Goal: Information Seeking & Learning: Learn about a topic

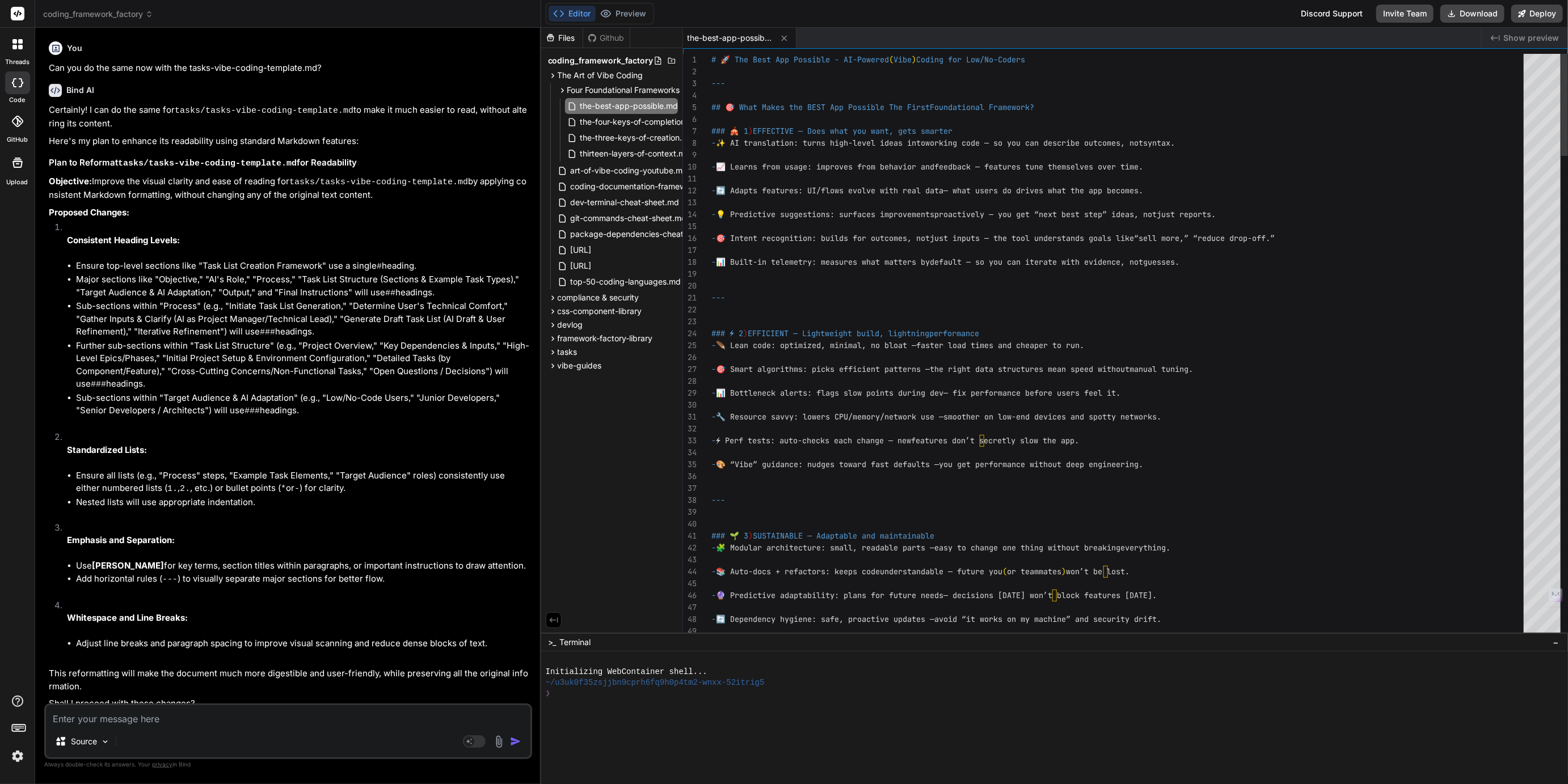
scroll to position [0, 14]
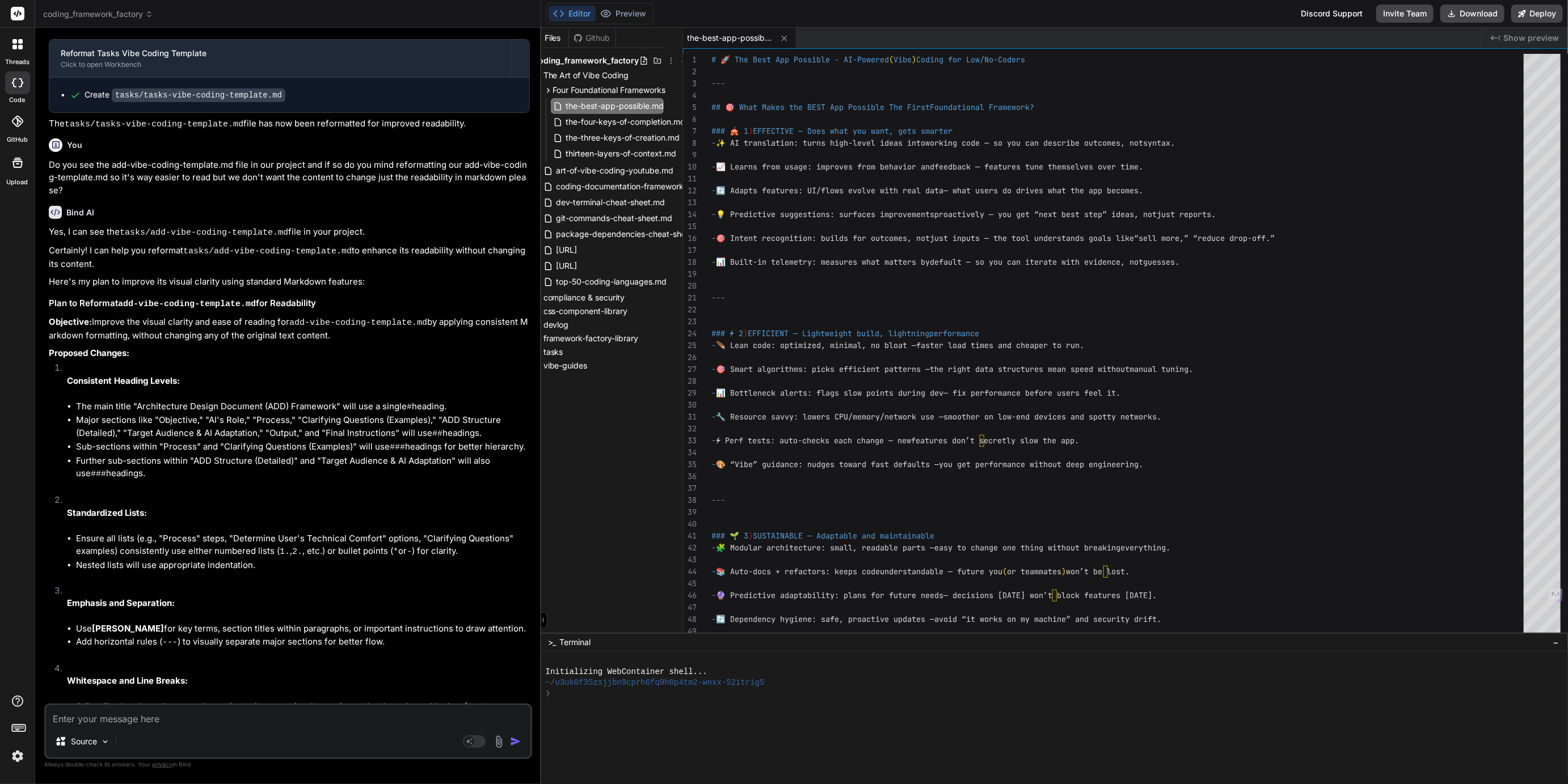
drag, startPoint x: 768, startPoint y: 634, endPoint x: 777, endPoint y: 697, distance: 63.6
click at [587, 90] on span "Four Foundational Frameworks" at bounding box center [624, 90] width 113 height 11
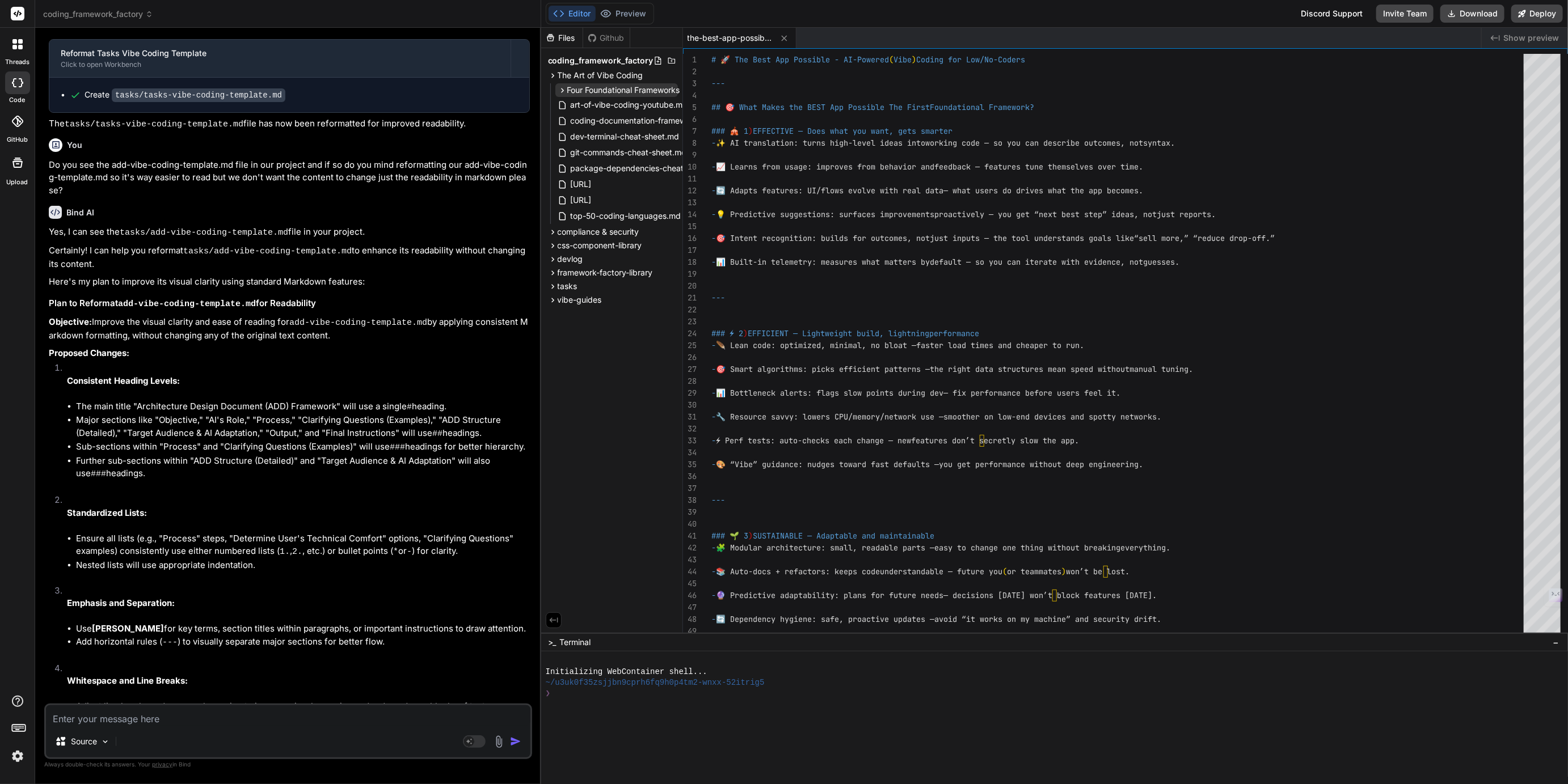
click at [588, 88] on span "Four Foundational Frameworks" at bounding box center [624, 90] width 113 height 11
click at [573, 297] on span "compliance & security" at bounding box center [598, 298] width 82 height 11
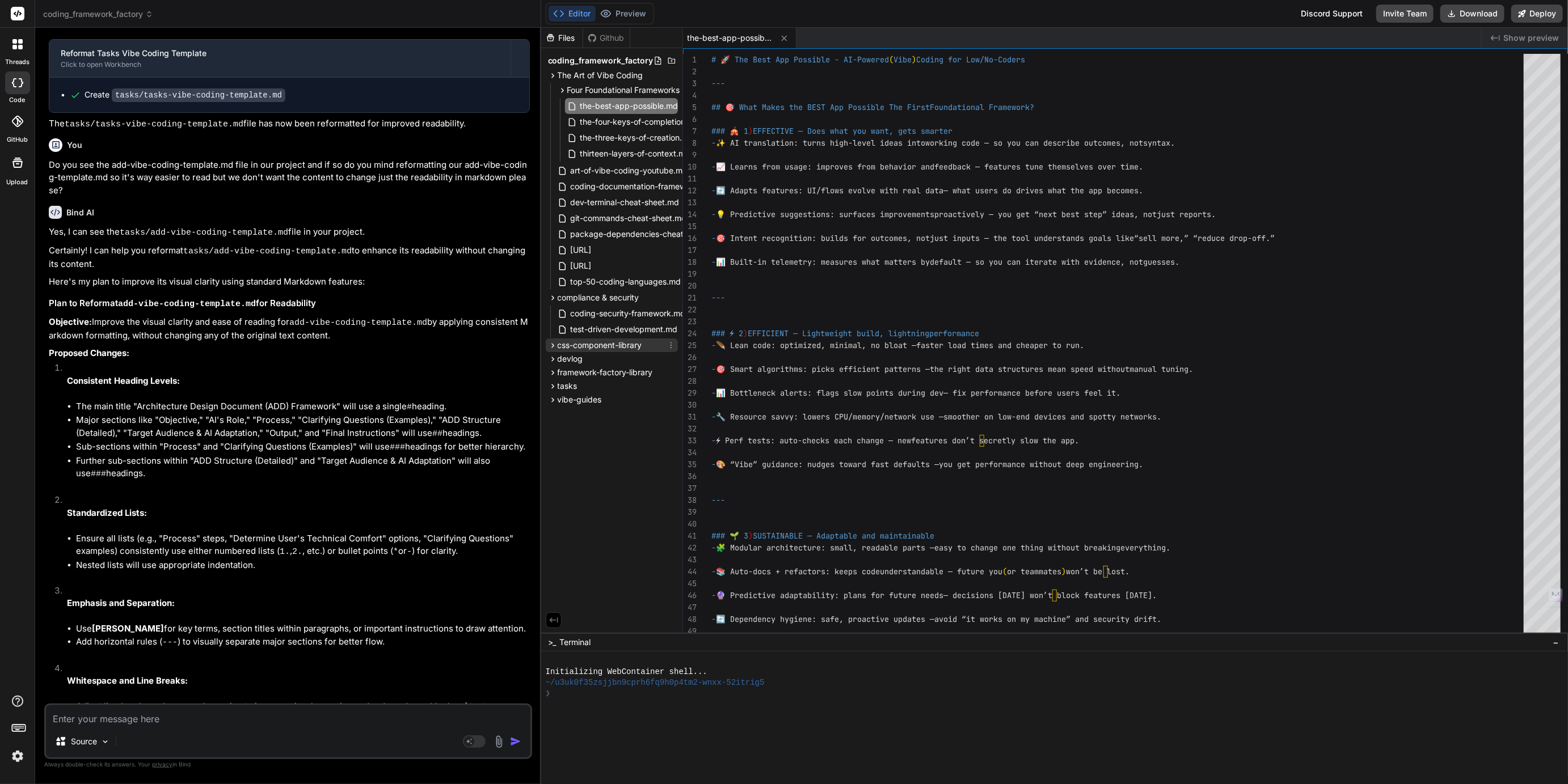
click at [580, 344] on span "css-component-library" at bounding box center [600, 346] width 84 height 11
click at [581, 435] on span "framework-factory-library" at bounding box center [605, 436] width 95 height 11
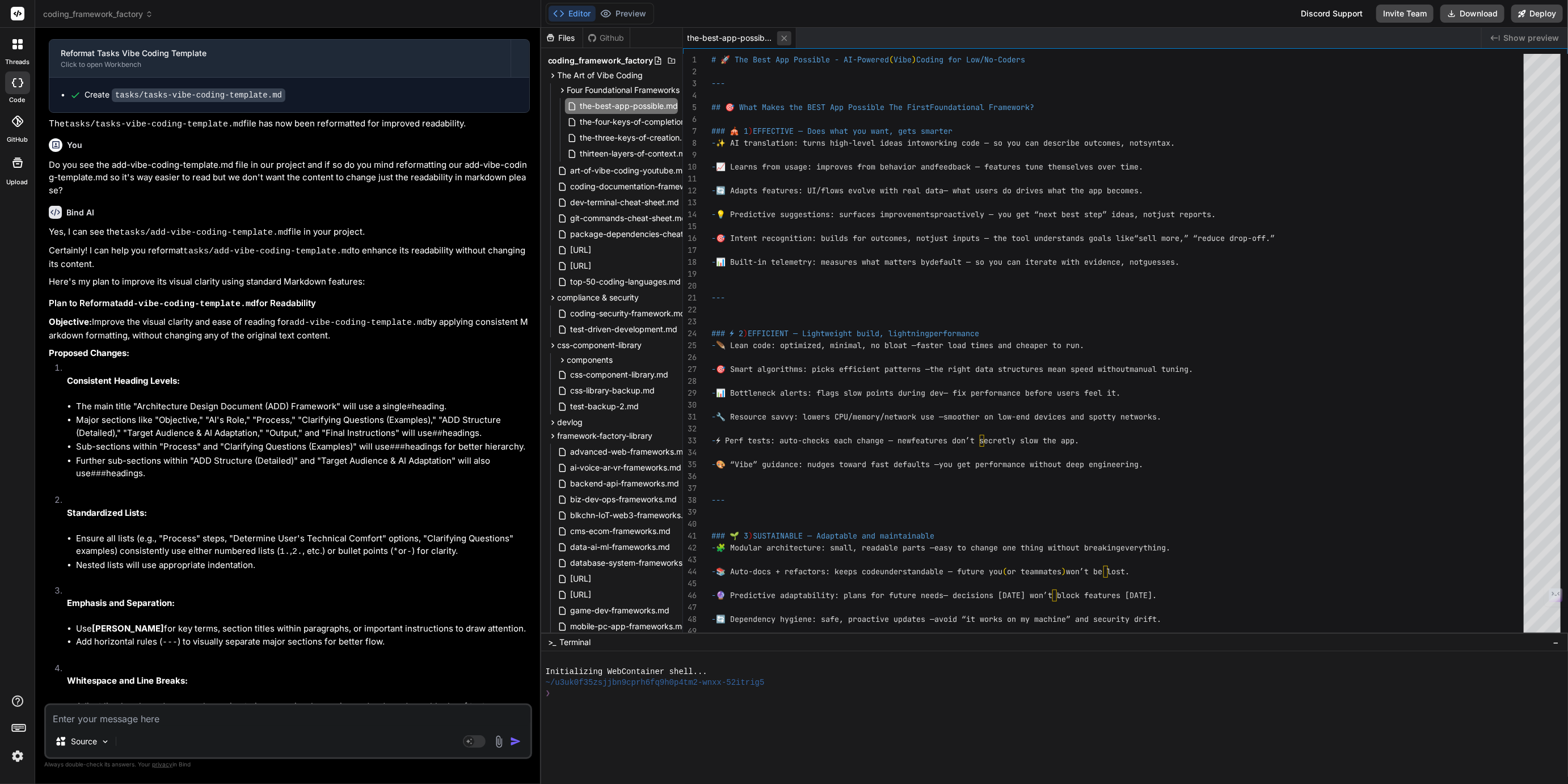
click at [784, 37] on icon at bounding box center [784, 38] width 10 height 10
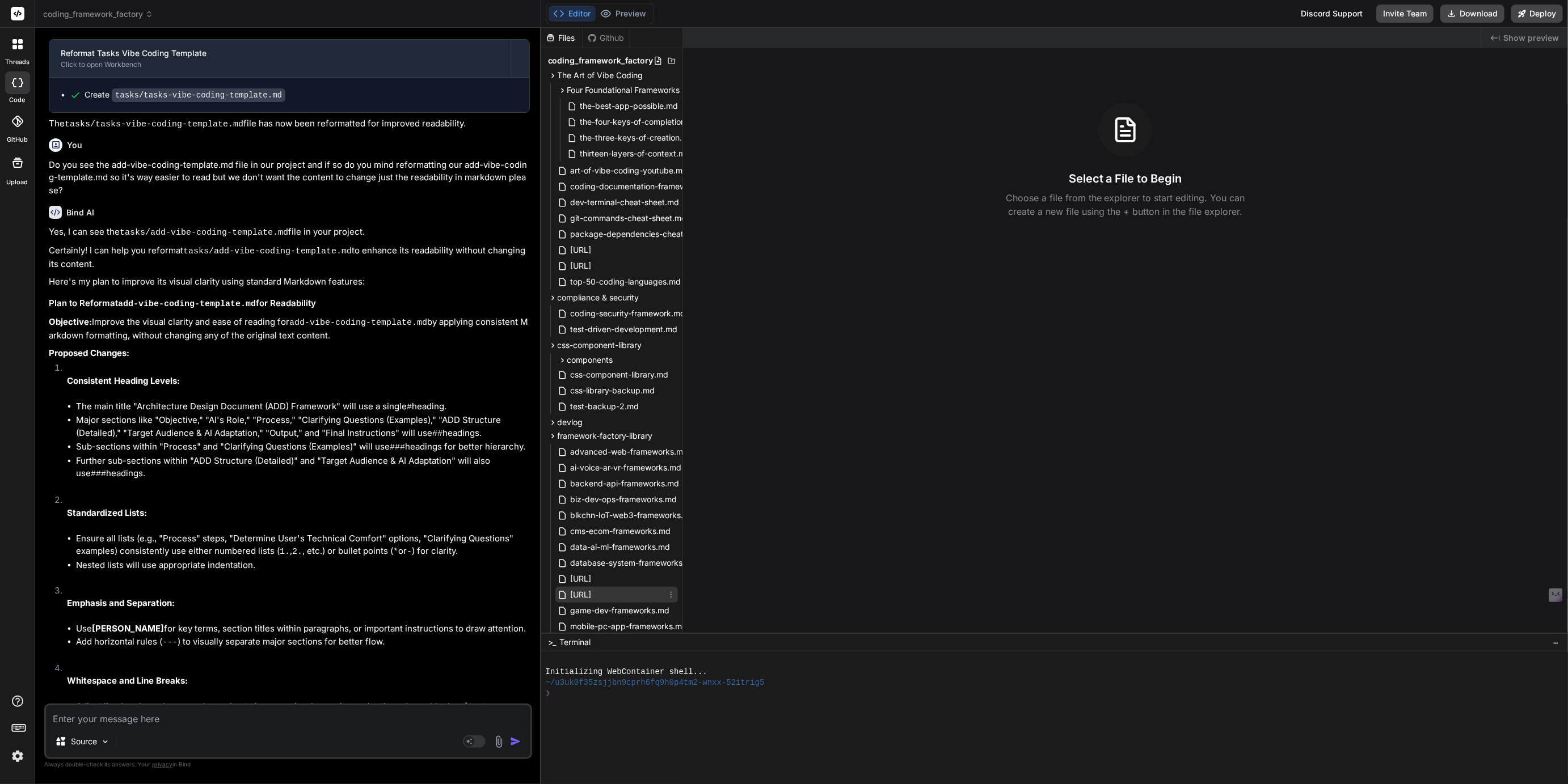
click at [592, 591] on span "[URL]" at bounding box center [580, 594] width 23 height 14
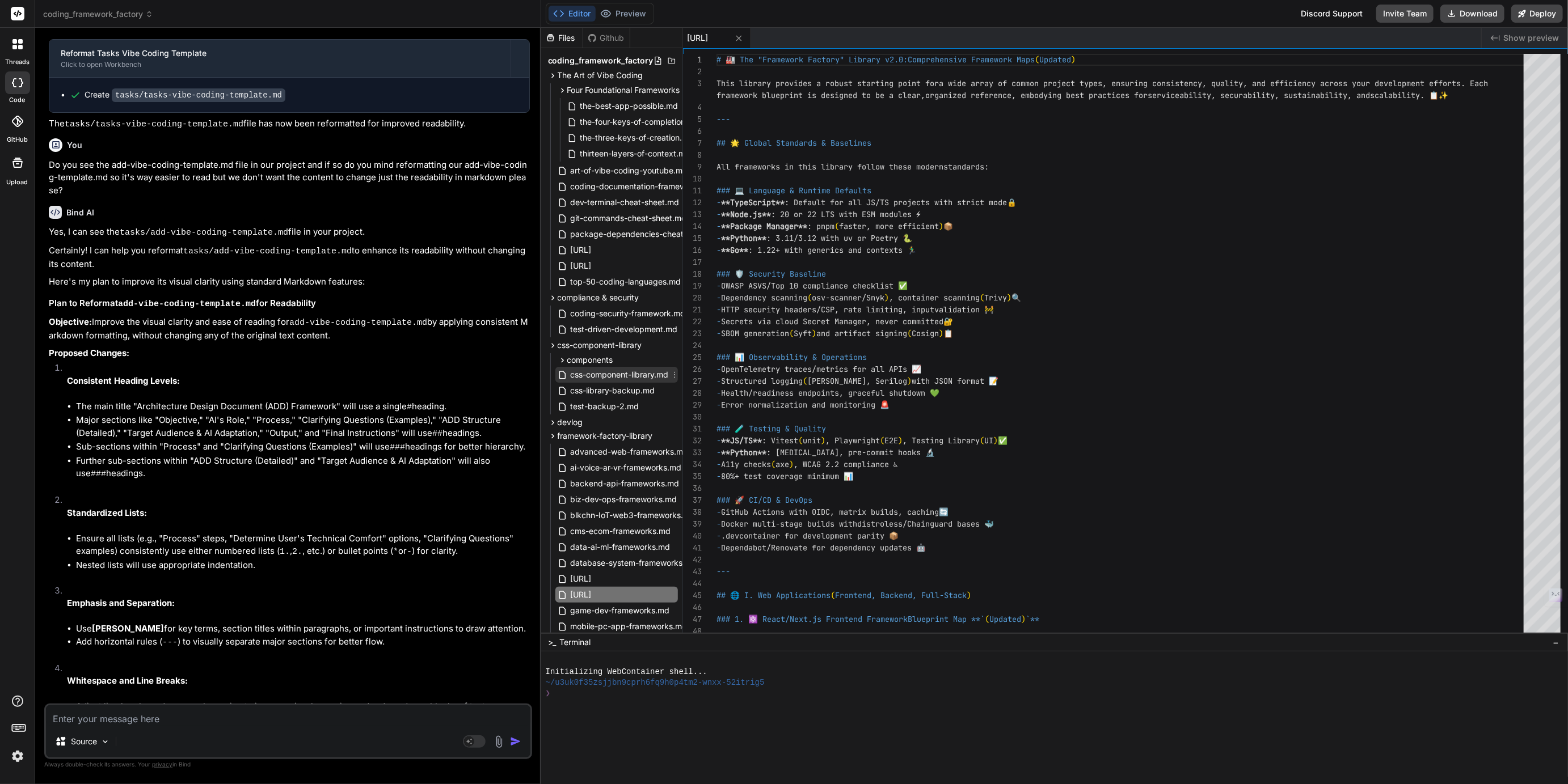
click at [617, 375] on span "css-component-library.md" at bounding box center [619, 374] width 100 height 14
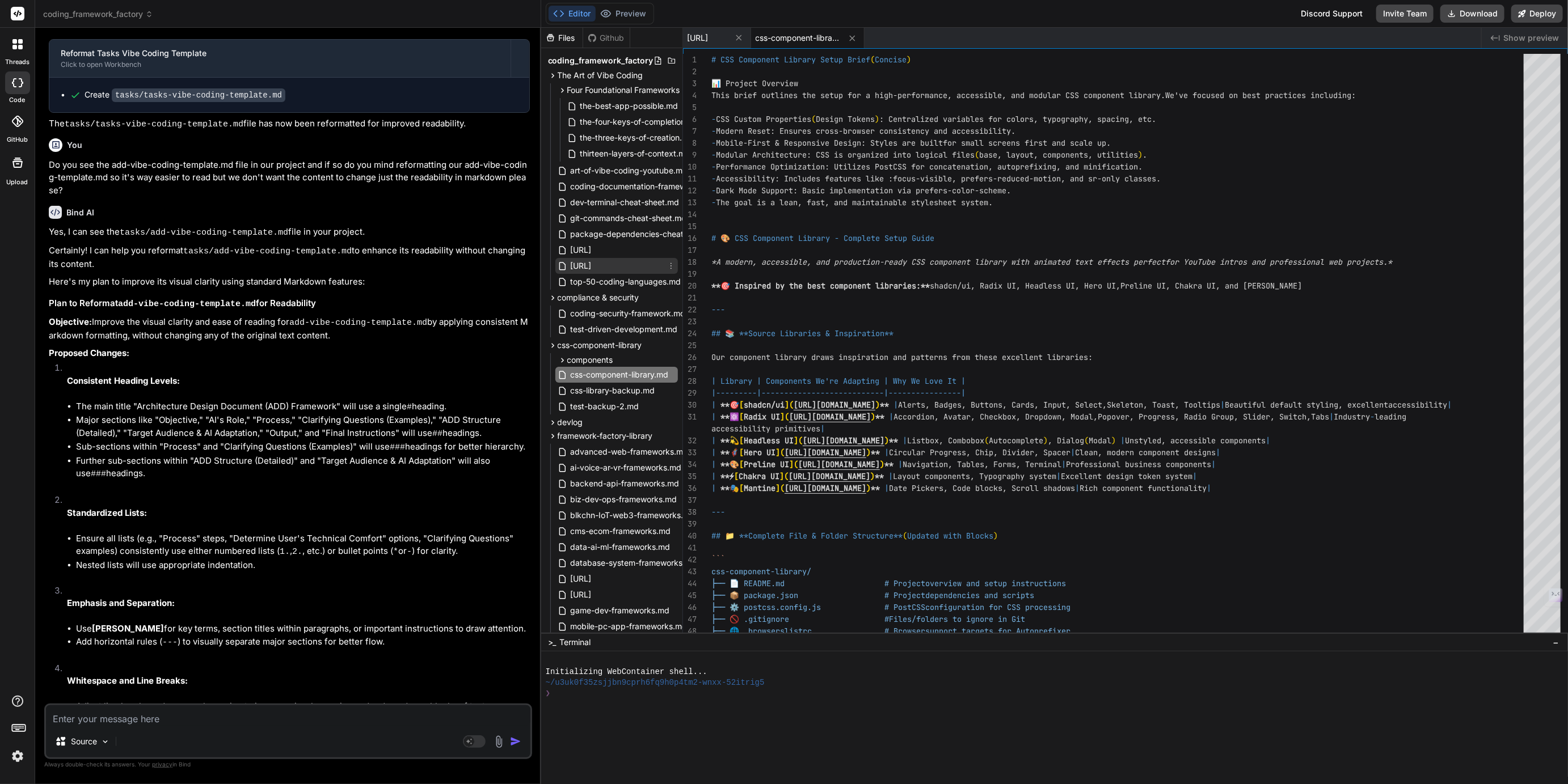
click at [592, 267] on span "[URL]" at bounding box center [580, 266] width 23 height 14
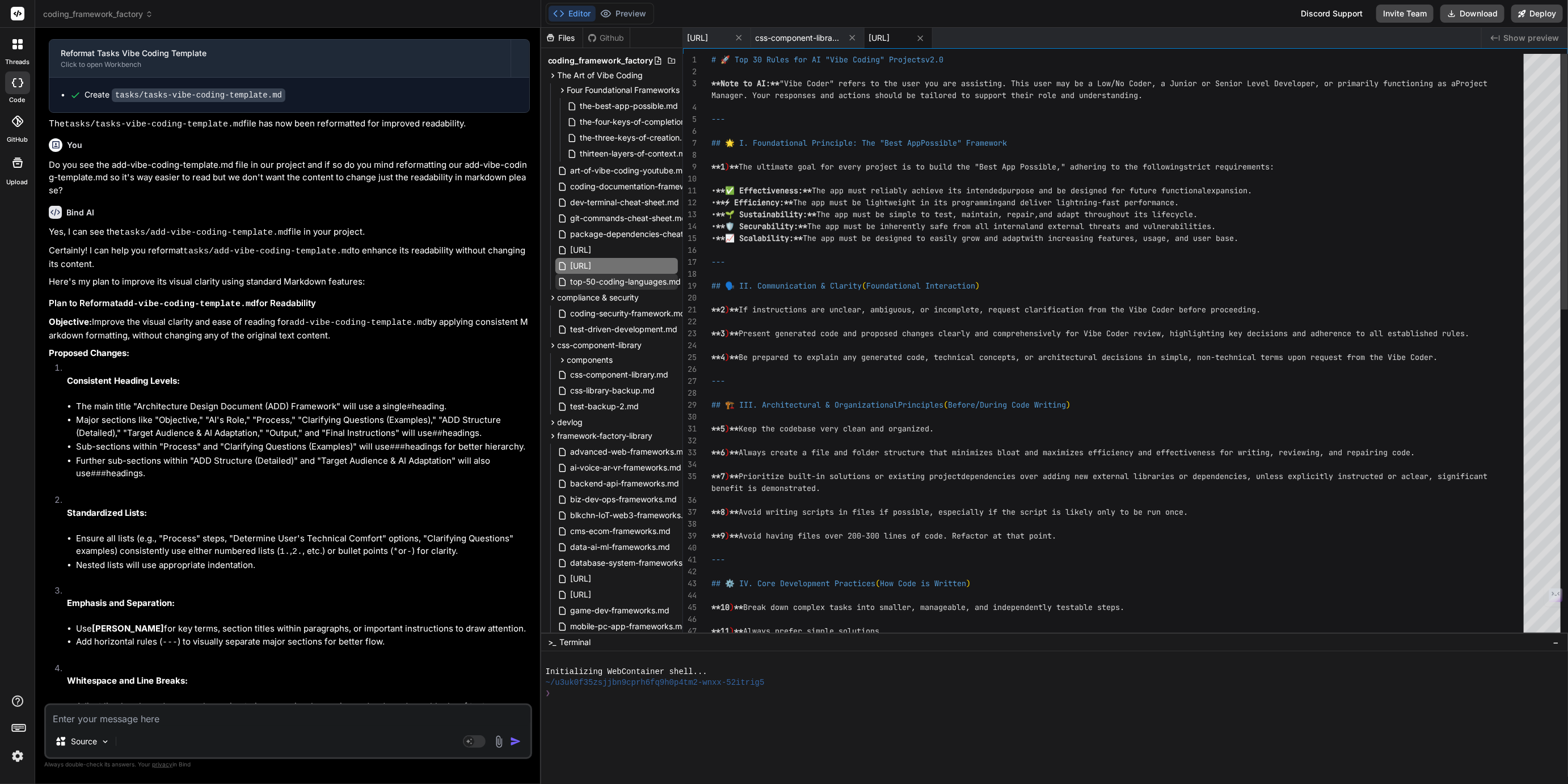
click at [620, 282] on span "top-50-coding-languages.md" at bounding box center [625, 282] width 113 height 14
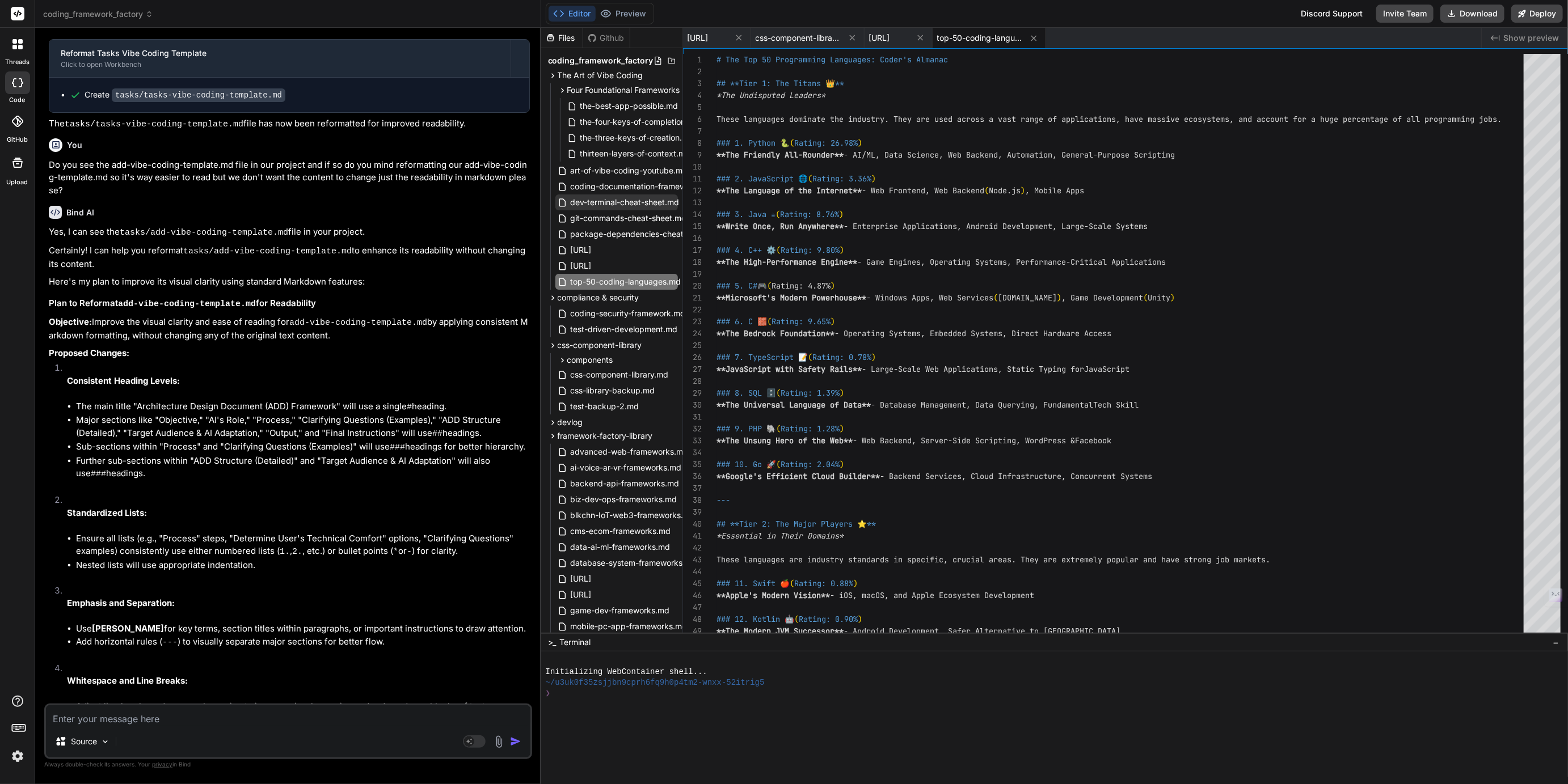
click at [611, 201] on span "dev-terminal-cheat-sheet.md" at bounding box center [624, 202] width 111 height 14
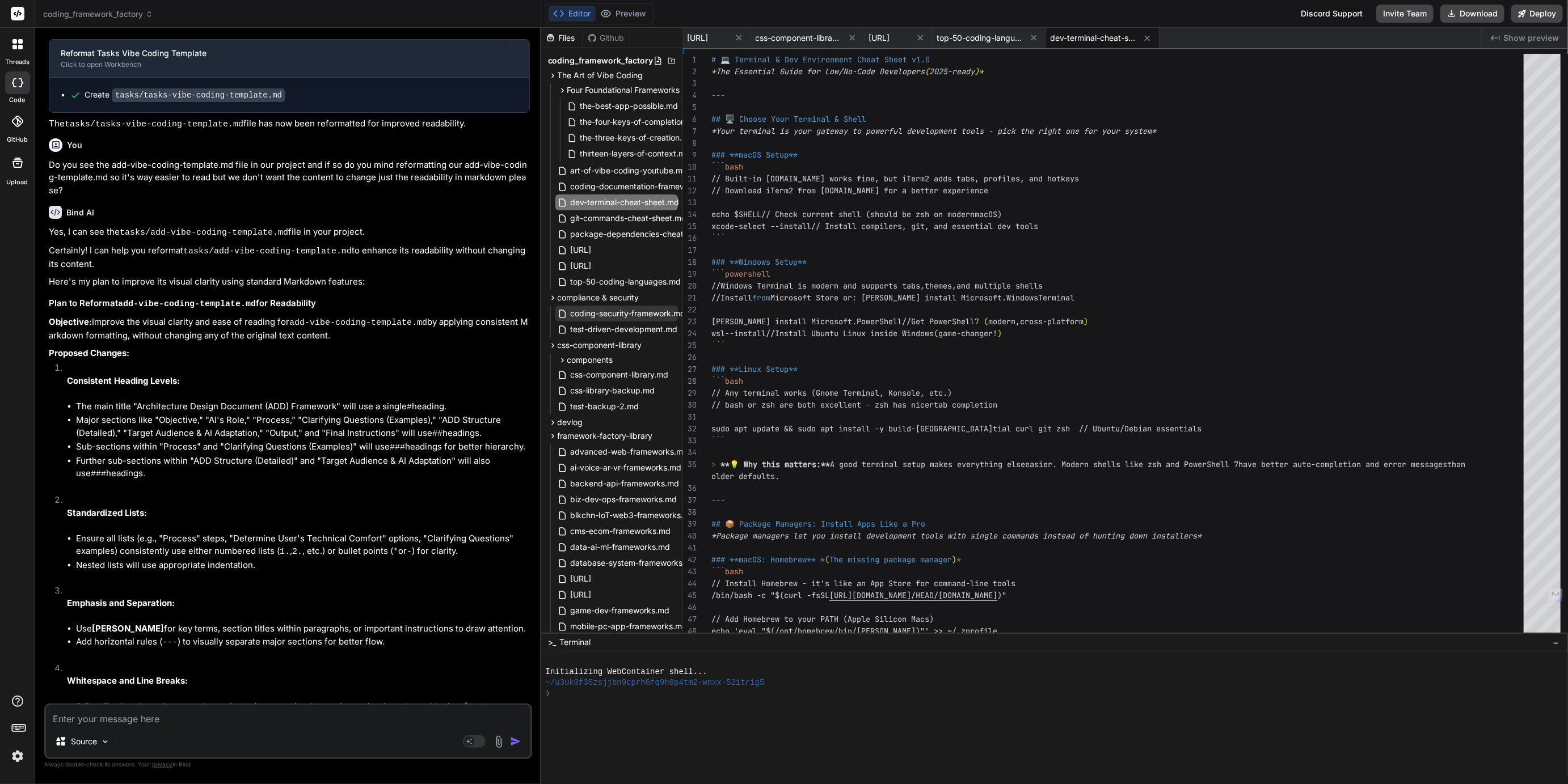
click at [623, 314] on span "coding-security-framework.md" at bounding box center [628, 314] width 117 height 14
type textarea "*This framework represents the most advanced, comprehensive security implementa…"
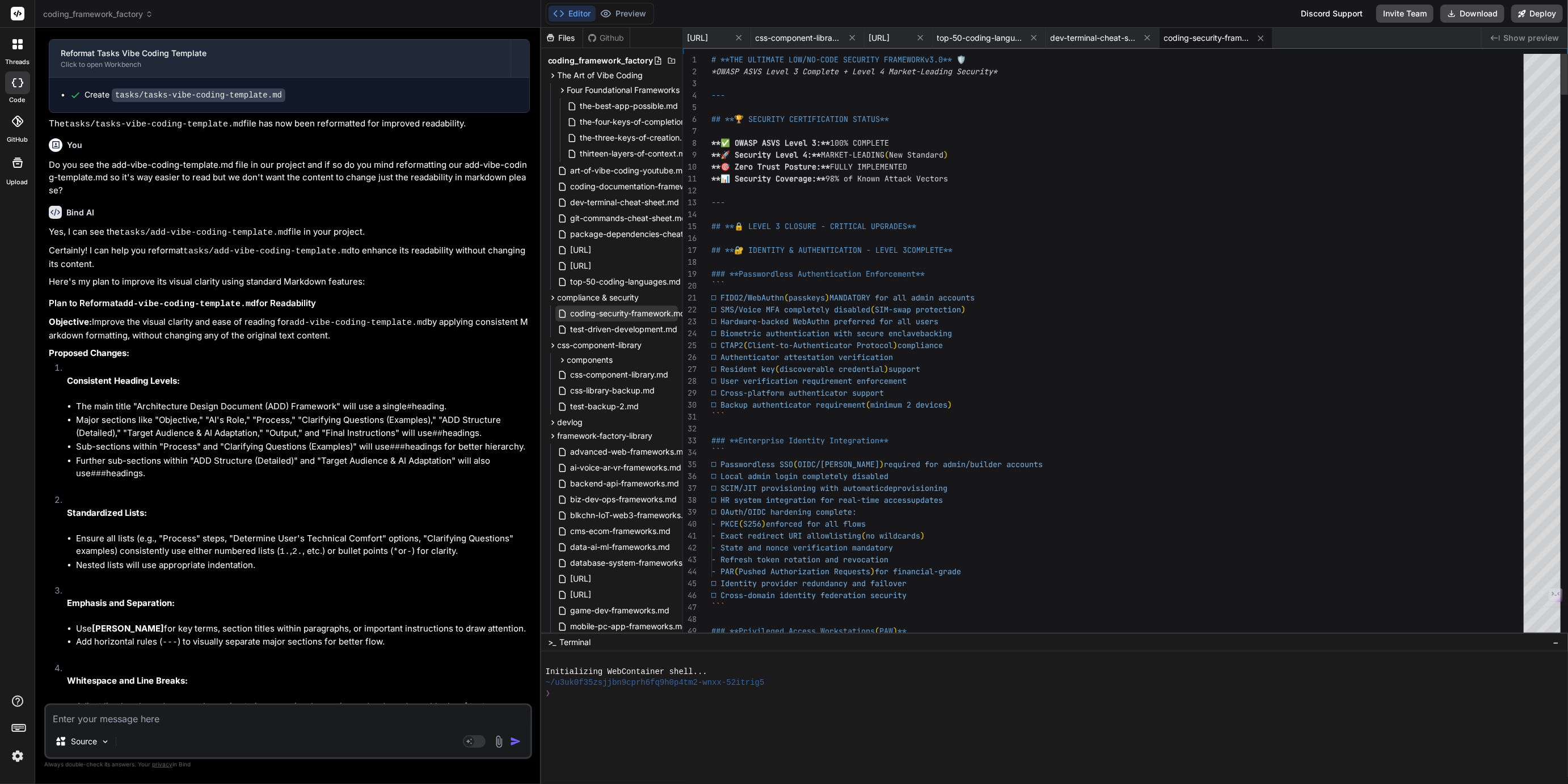
type textarea "x"
click at [1268, 42] on button at bounding box center [1260, 38] width 14 height 14
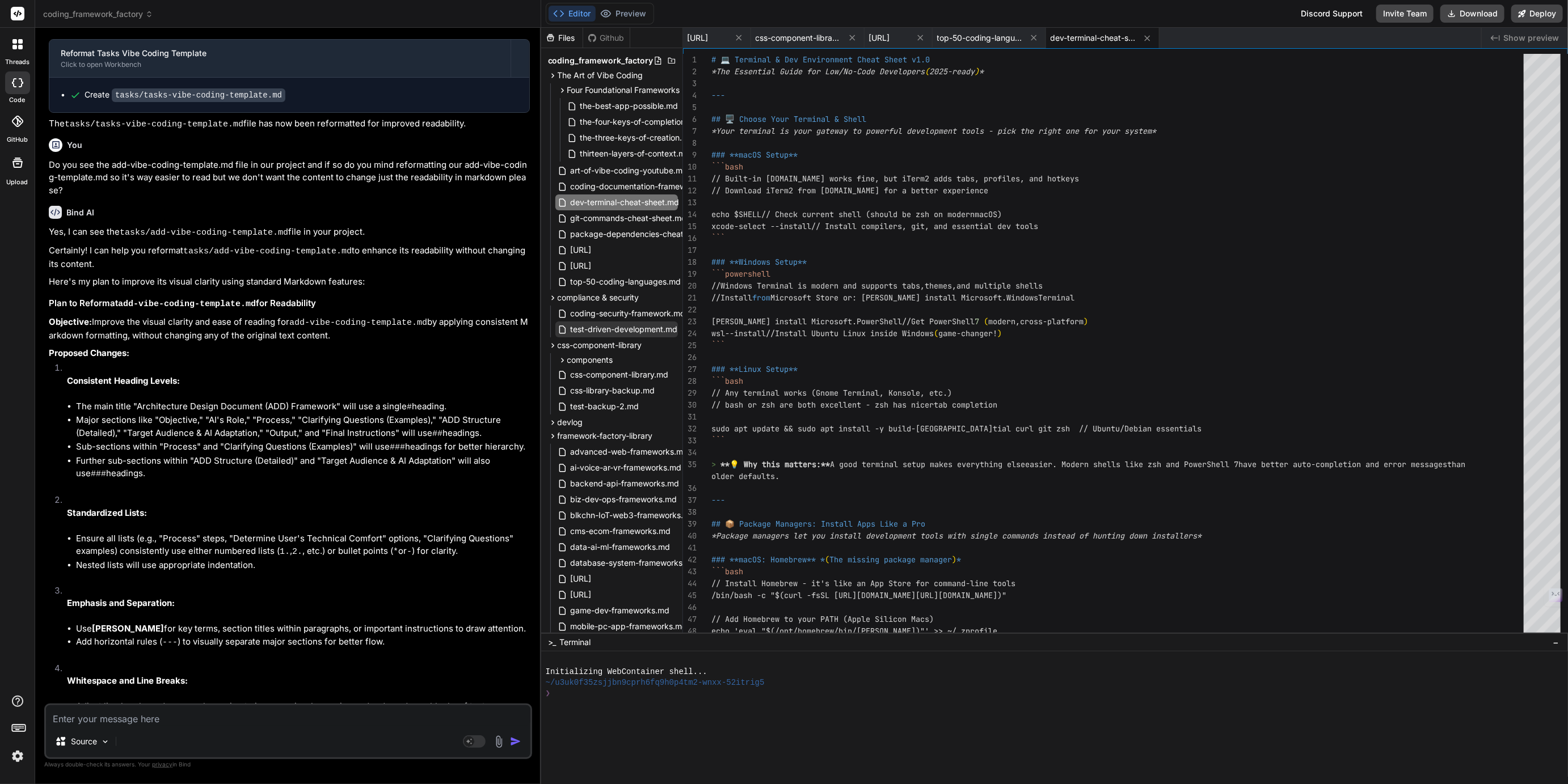
click at [597, 326] on span "test-driven-development.md" at bounding box center [624, 329] width 109 height 14
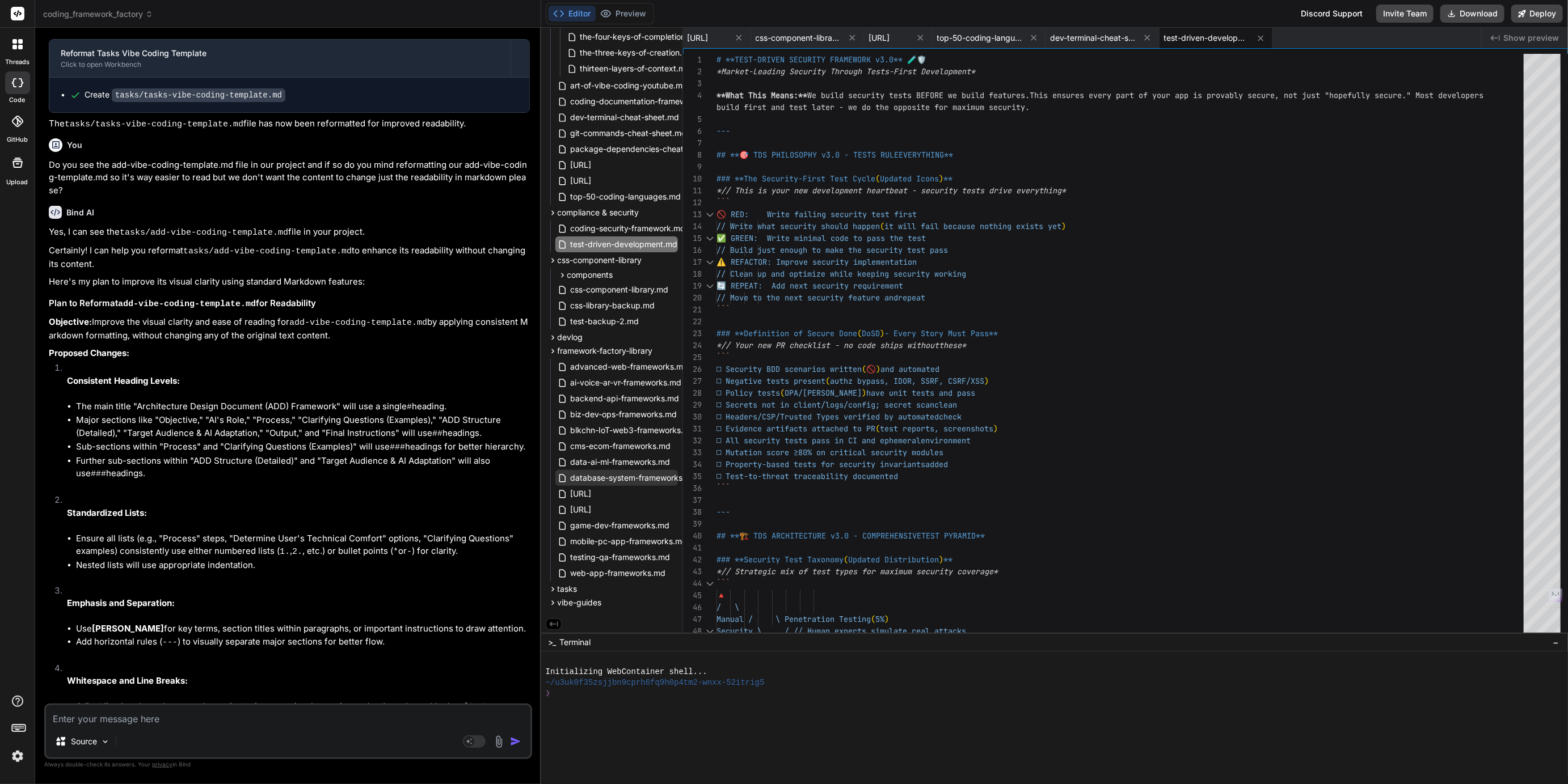
scroll to position [87, 0]
click at [609, 567] on span "web-app-frameworks.md" at bounding box center [618, 571] width 97 height 14
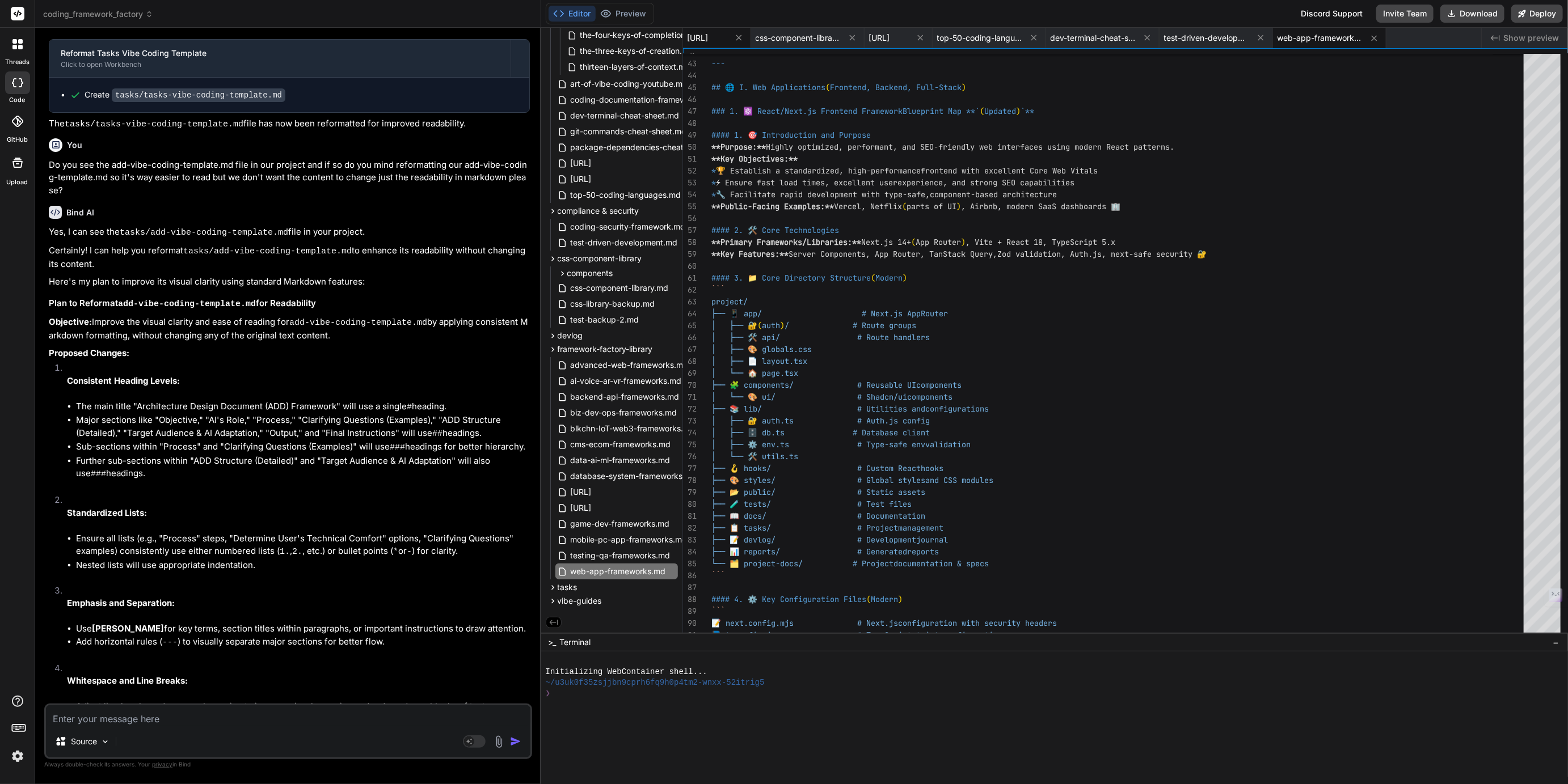
click at [709, 38] on span "[URL]" at bounding box center [698, 38] width 21 height 11
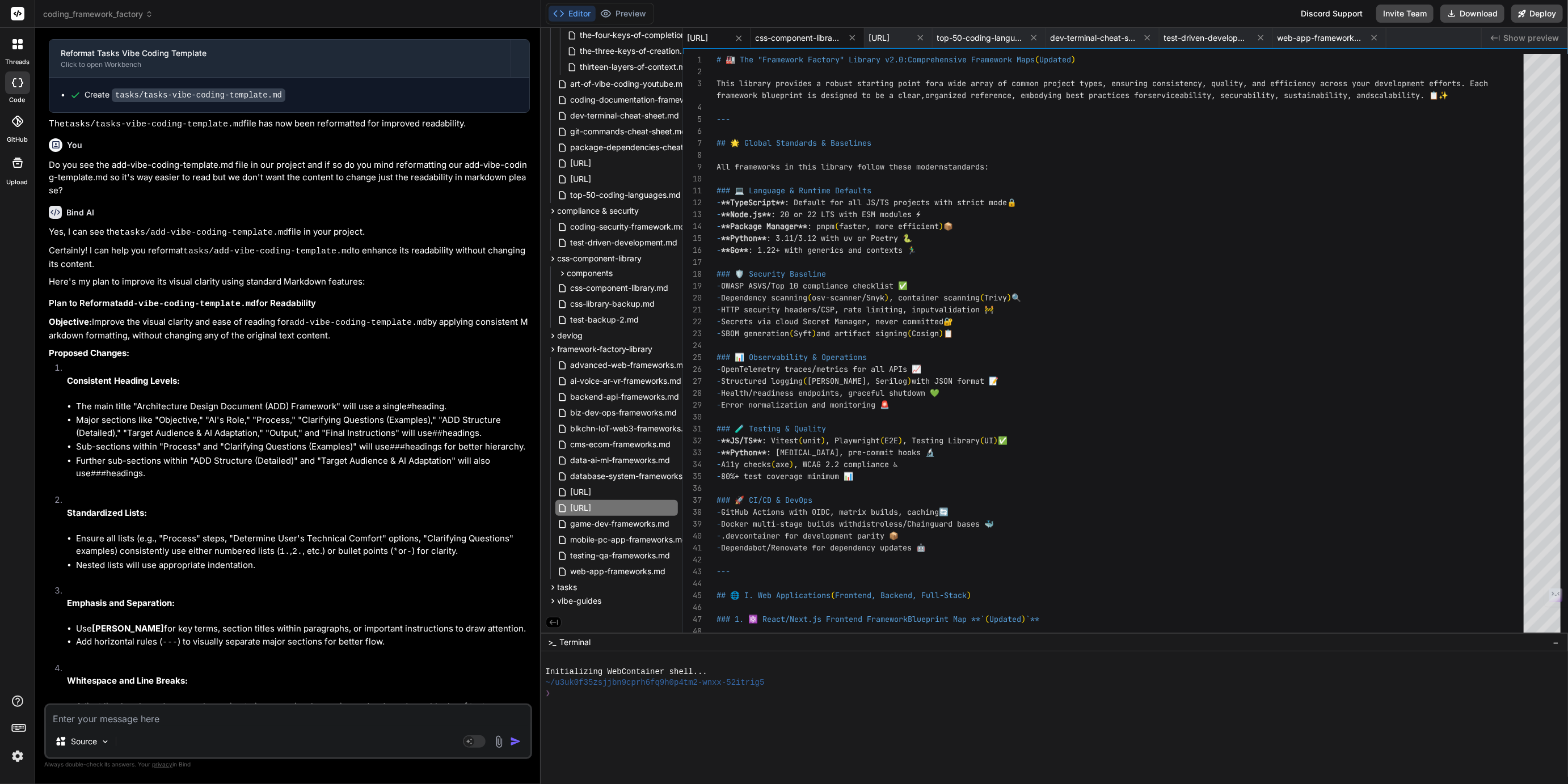
click at [841, 38] on span "css-component-library.md" at bounding box center [798, 38] width 85 height 11
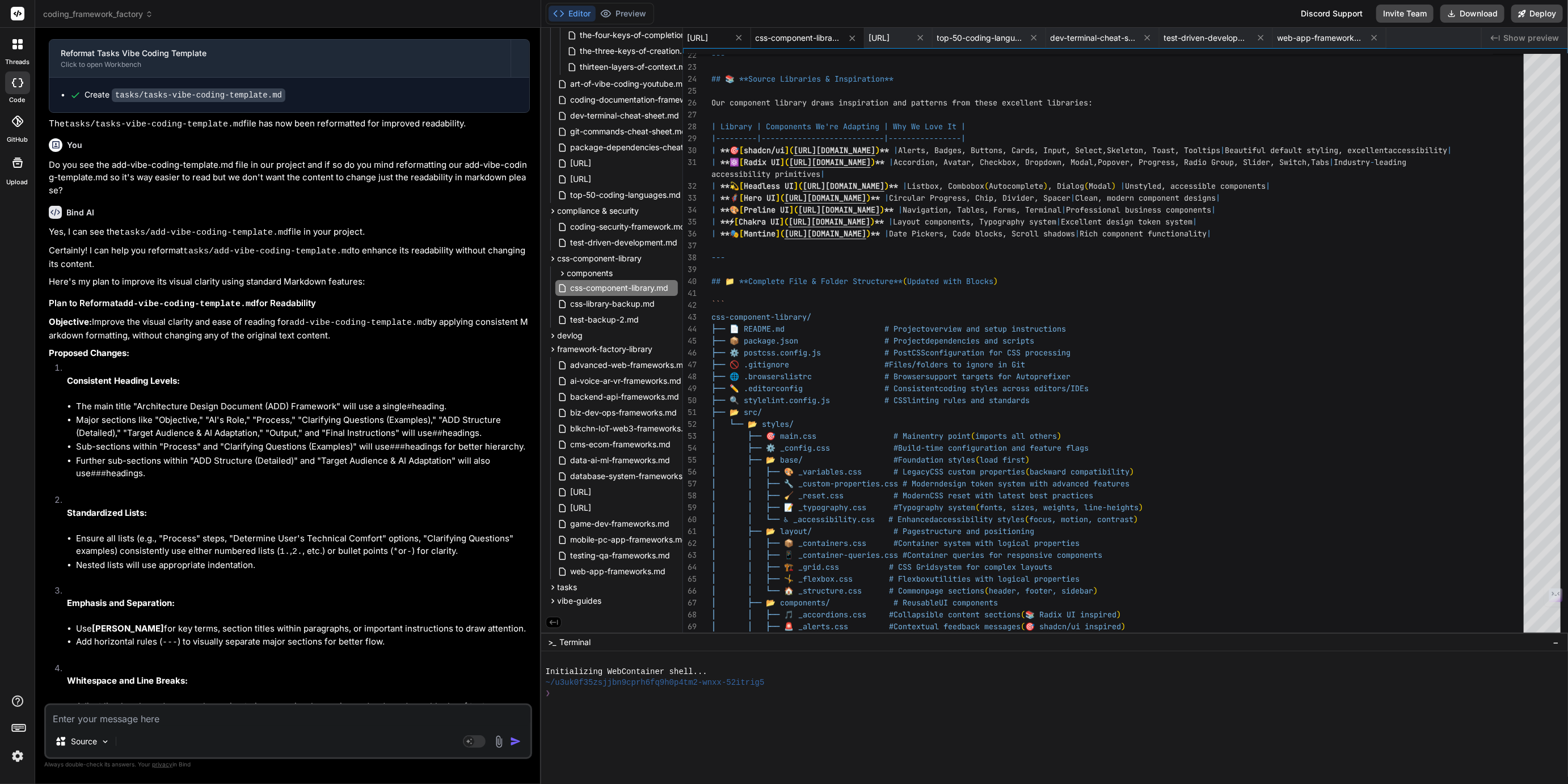
click at [709, 40] on span "[URL]" at bounding box center [698, 38] width 21 height 11
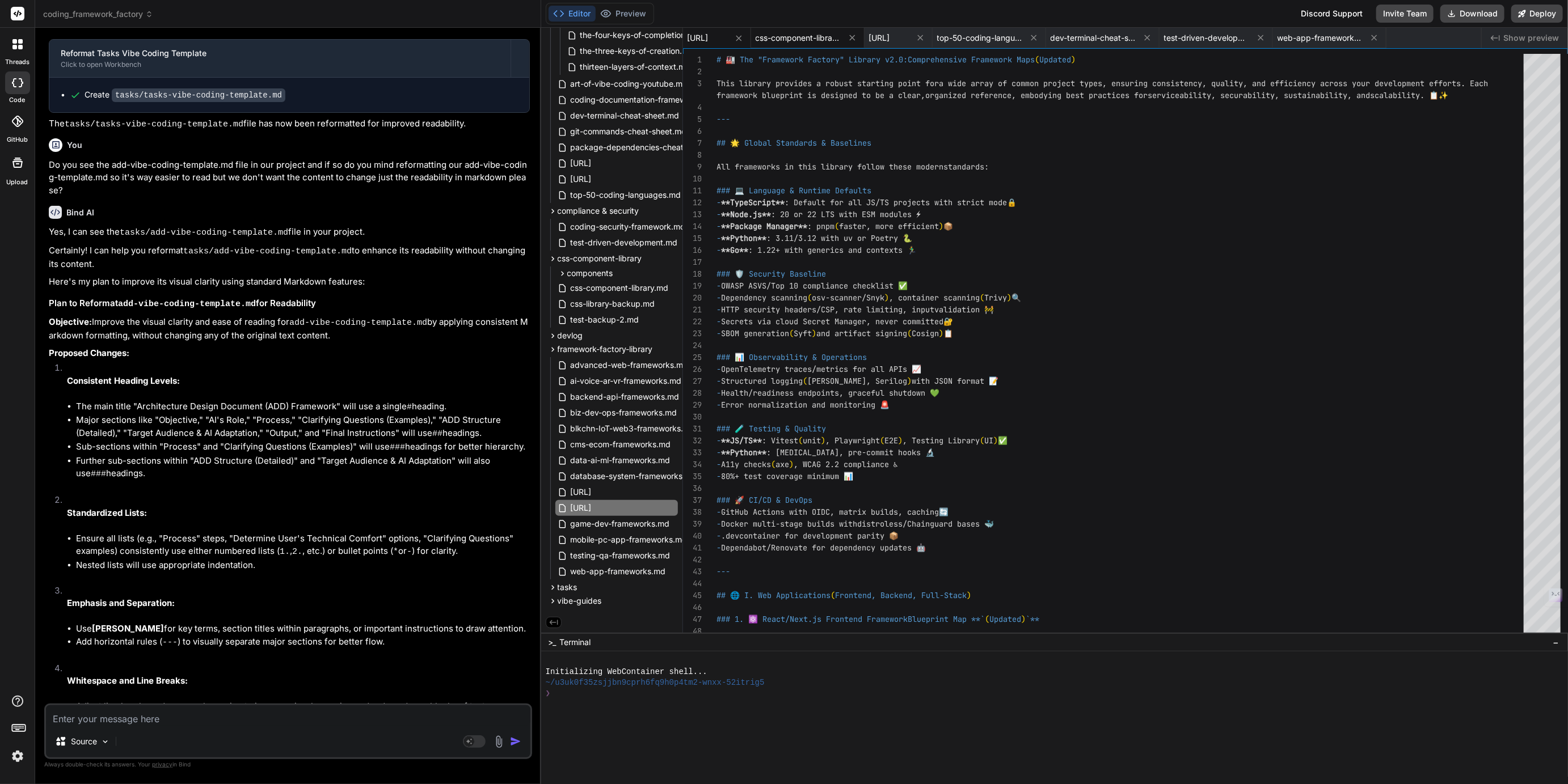
click at [841, 34] on span "css-component-library.md" at bounding box center [798, 38] width 85 height 11
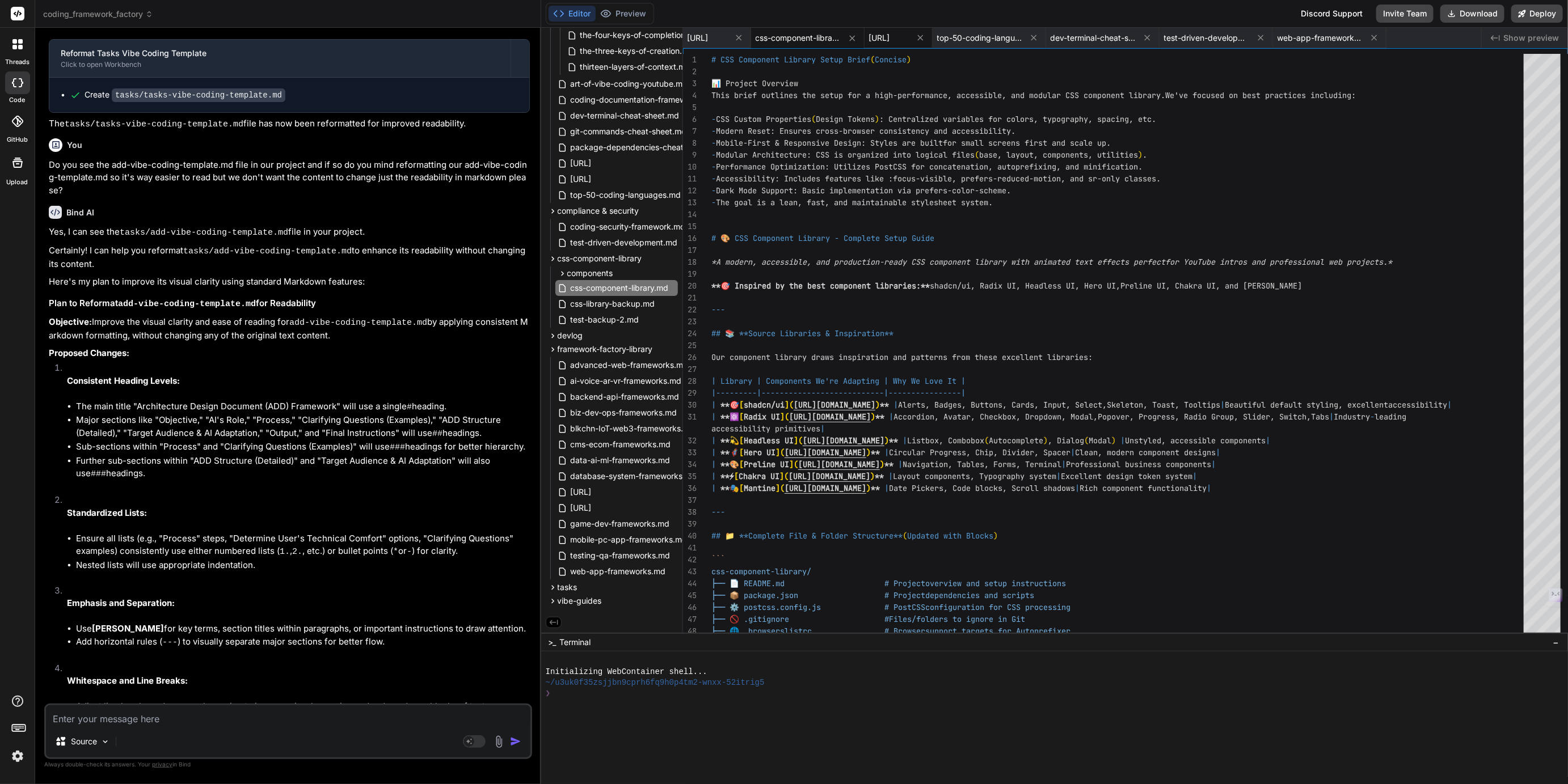
click at [890, 40] on span "[URL]" at bounding box center [879, 38] width 21 height 11
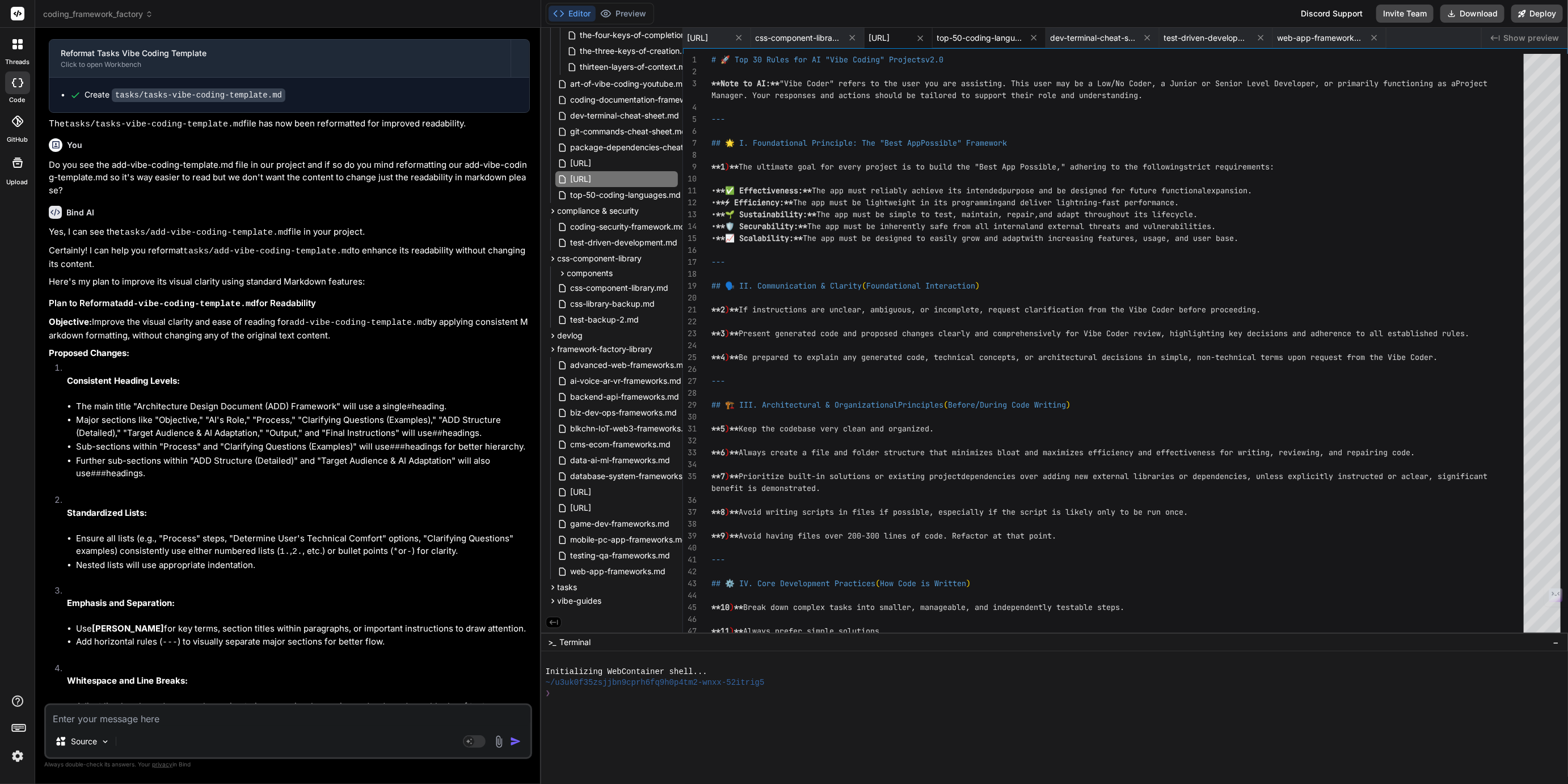
click at [1022, 41] on span "top-50-coding-languages.md" at bounding box center [979, 38] width 85 height 11
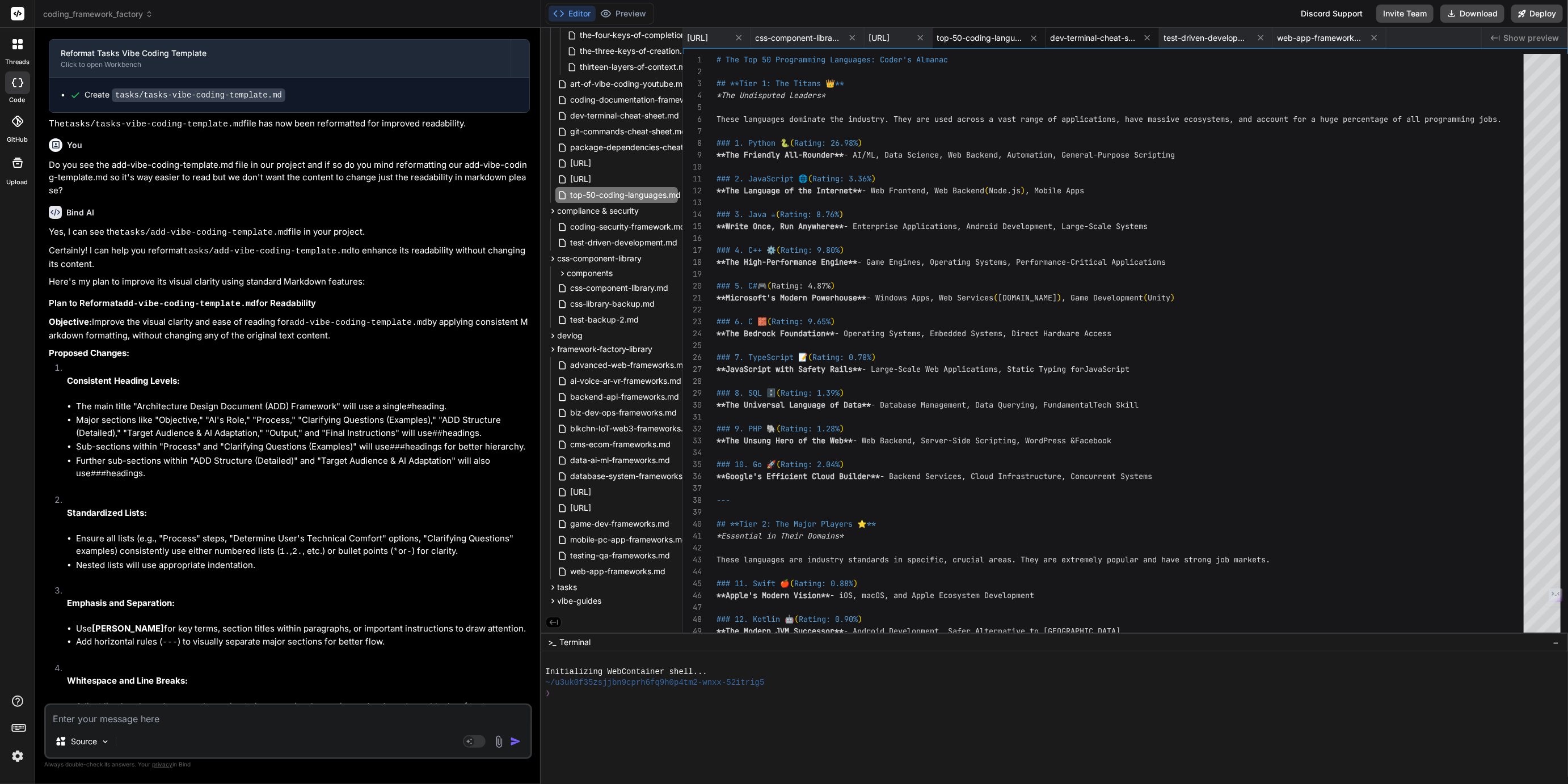
click at [1135, 38] on span "dev-terminal-cheat-sheet.md" at bounding box center [1093, 38] width 85 height 11
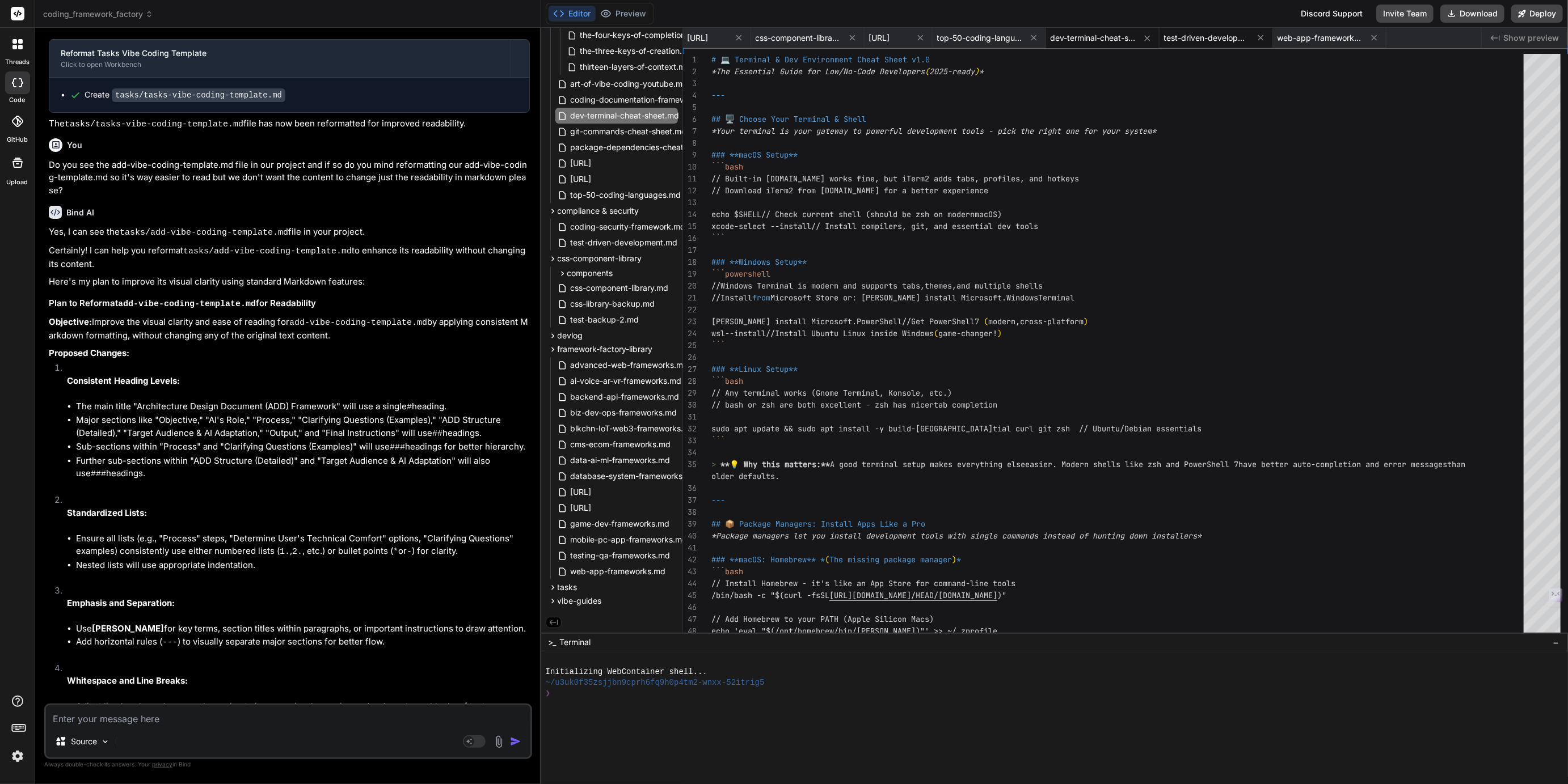
click at [1249, 39] on span "test-driven-development.md" at bounding box center [1206, 38] width 85 height 11
type textarea "The combination of comprehensive security controls + tests-first methodology + …"
